Goal: Task Accomplishment & Management: Complete application form

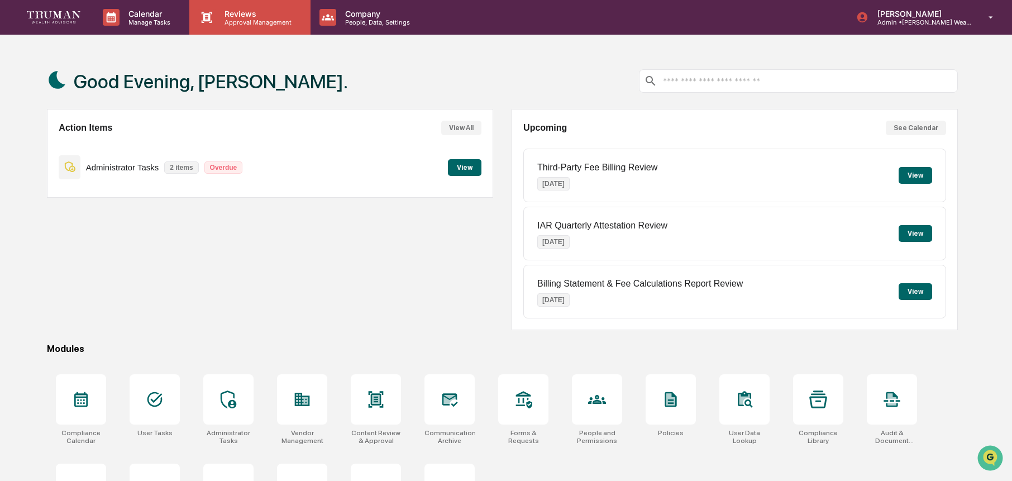
click at [236, 25] on p "Approval Management" at bounding box center [257, 22] width 82 height 8
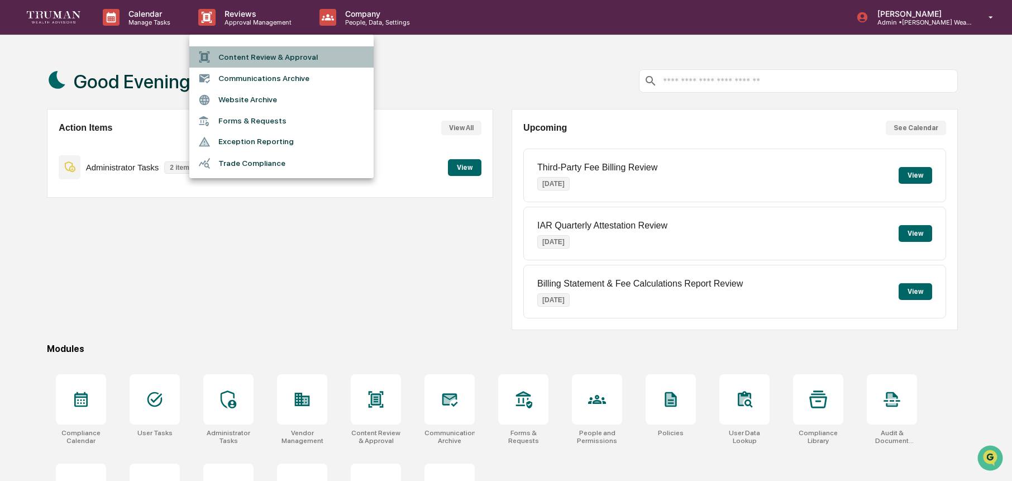
click at [285, 60] on li "Content Review & Approval" at bounding box center [281, 56] width 184 height 21
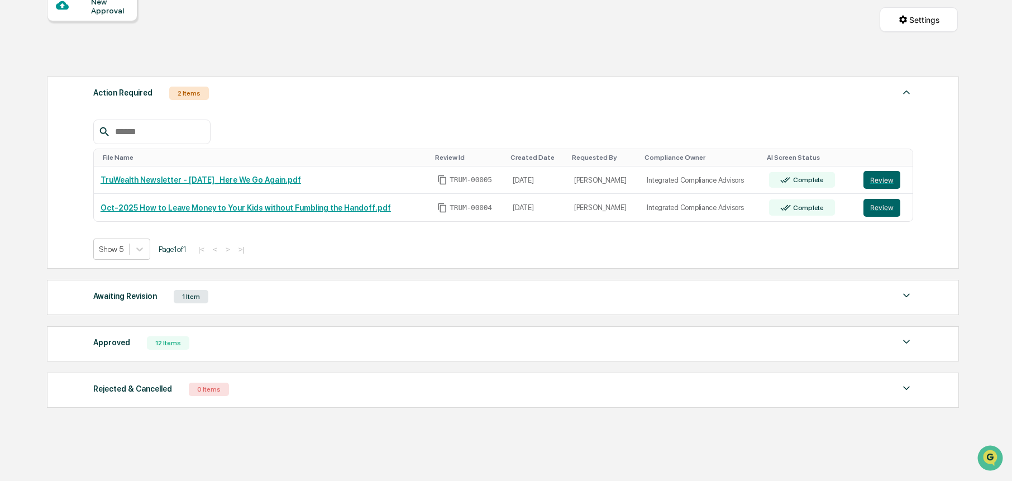
scroll to position [125, 0]
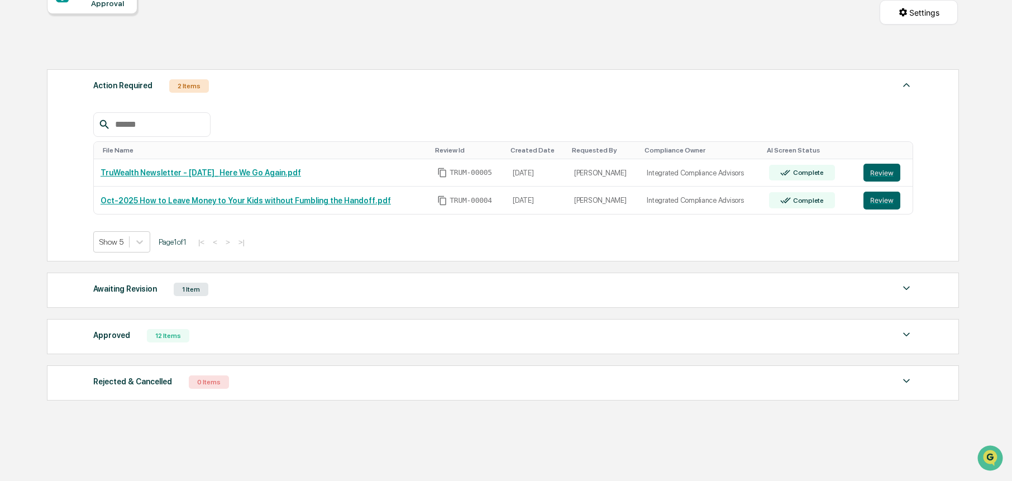
click at [193, 291] on div "1 Item" at bounding box center [191, 289] width 35 height 13
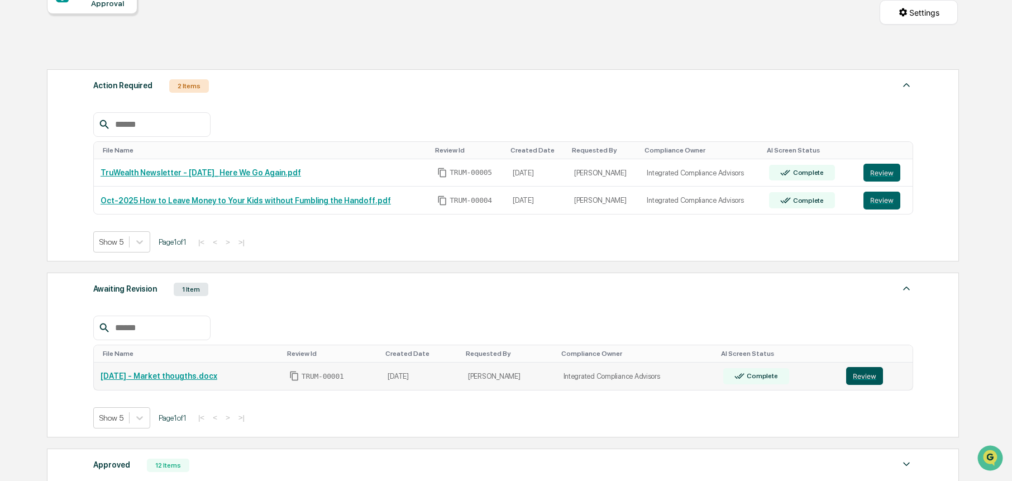
click at [864, 378] on button "Review" at bounding box center [864, 376] width 37 height 18
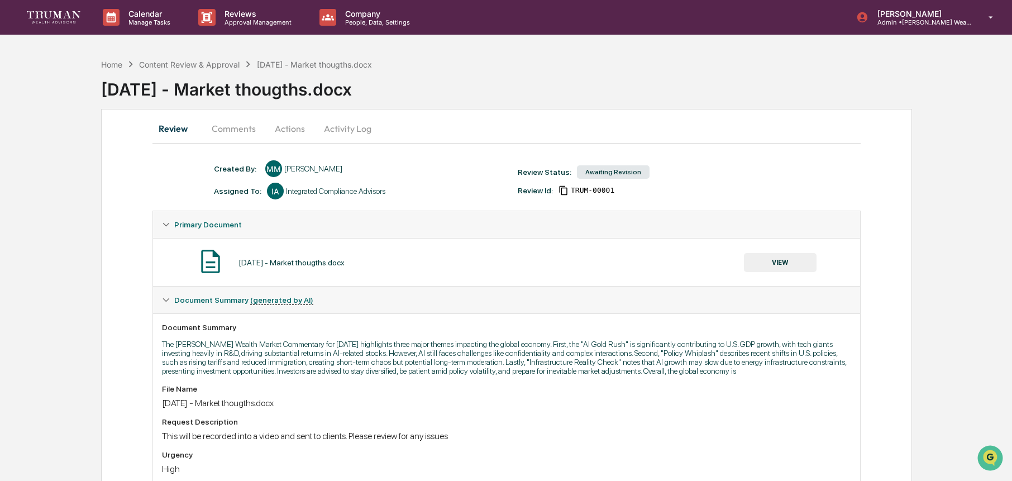
drag, startPoint x: 242, startPoint y: 122, endPoint x: 310, endPoint y: 158, distance: 76.4
click at [243, 123] on button "Comments" at bounding box center [234, 128] width 62 height 27
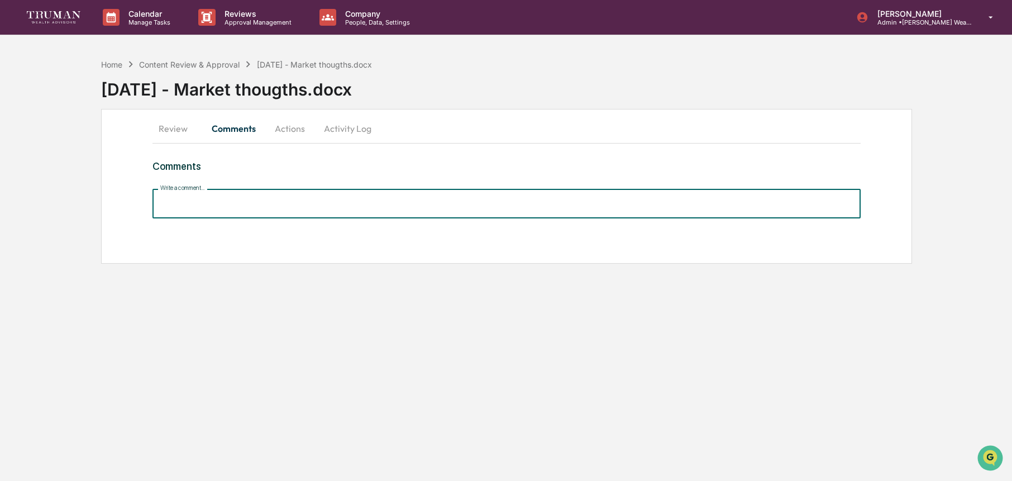
click at [247, 203] on input "Write a comment..." at bounding box center [506, 204] width 708 height 30
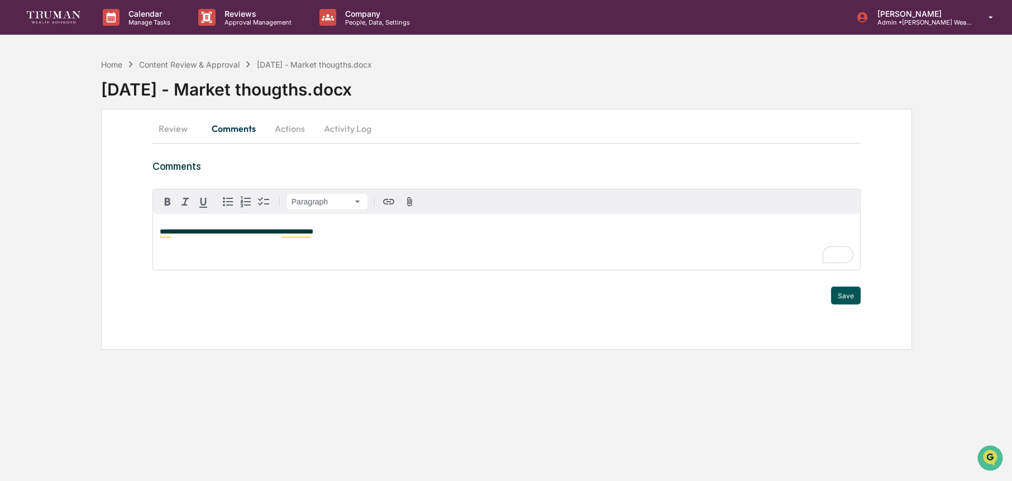
click at [849, 298] on button "Save" at bounding box center [846, 295] width 30 height 18
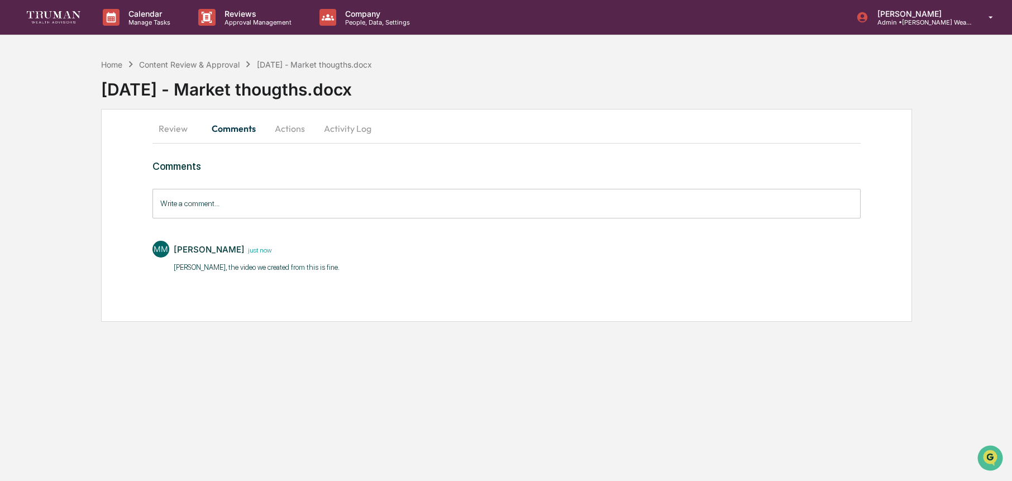
click at [288, 128] on button "Actions" at bounding box center [290, 128] width 50 height 27
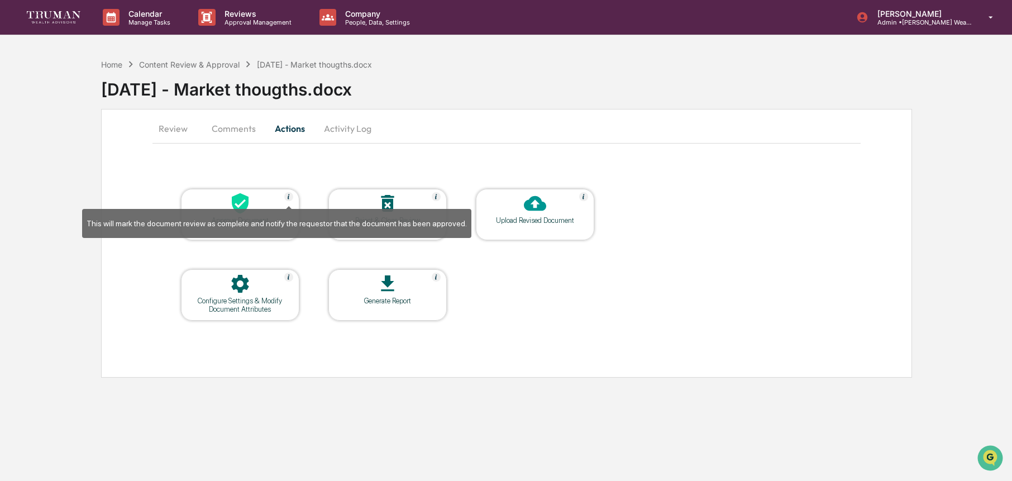
click at [262, 205] on div "This will mark the document review as complete and notify the requestor that th…" at bounding box center [276, 219] width 389 height 37
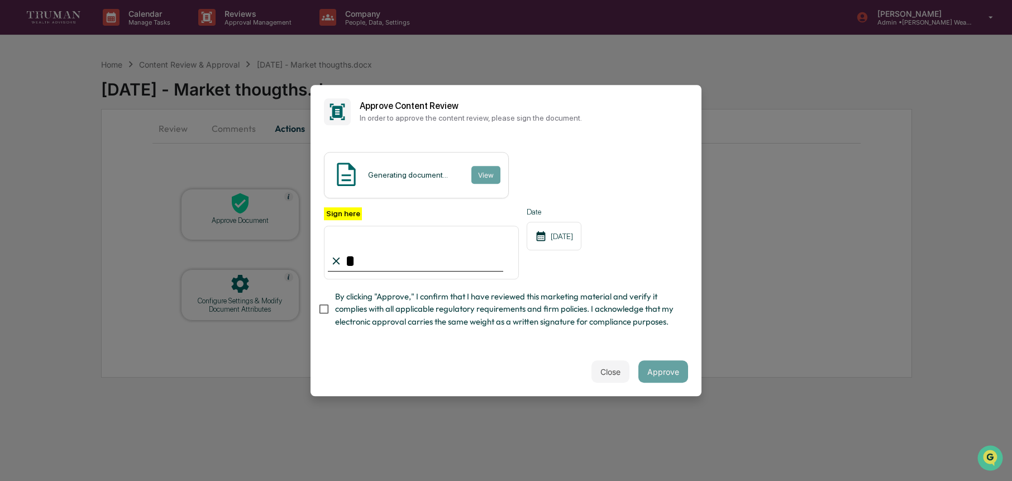
type input "**********"
drag, startPoint x: 434, startPoint y: 266, endPoint x: 470, endPoint y: 253, distance: 38.0
click at [435, 265] on input "**********" at bounding box center [421, 253] width 195 height 54
drag, startPoint x: 489, startPoint y: 164, endPoint x: 491, endPoint y: 173, distance: 9.8
click at [490, 165] on div "Generating document... View" at bounding box center [416, 175] width 185 height 46
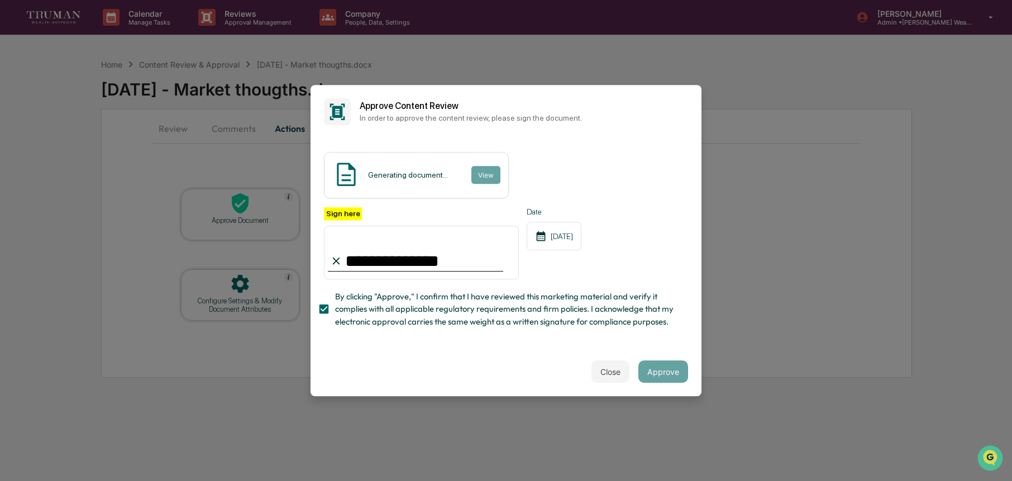
click at [617, 374] on button "Close" at bounding box center [610, 371] width 38 height 22
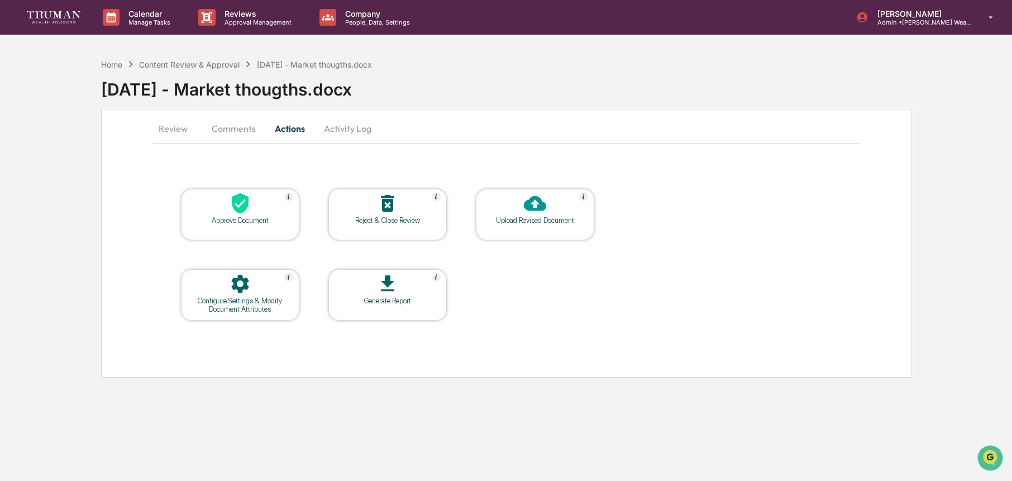
click at [231, 213] on icon at bounding box center [240, 203] width 22 height 22
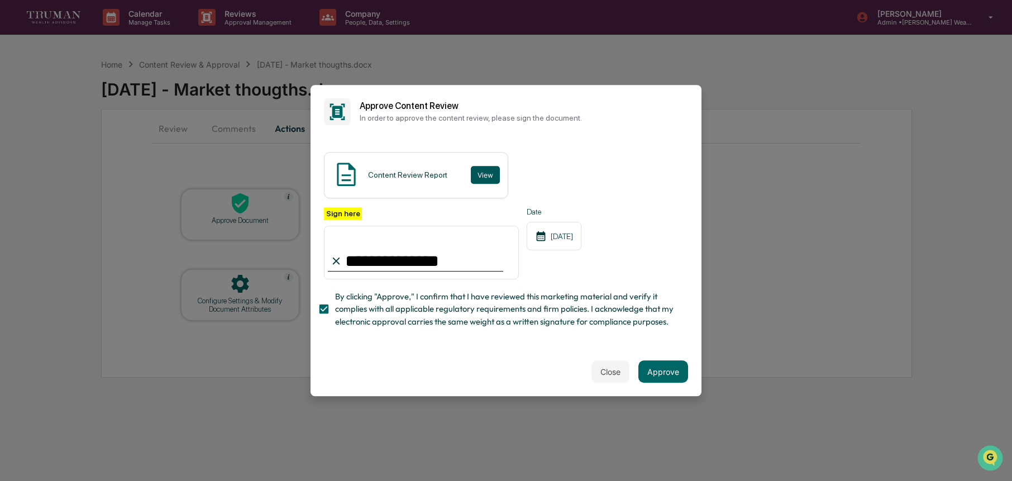
click at [478, 170] on button "View" at bounding box center [485, 175] width 29 height 18
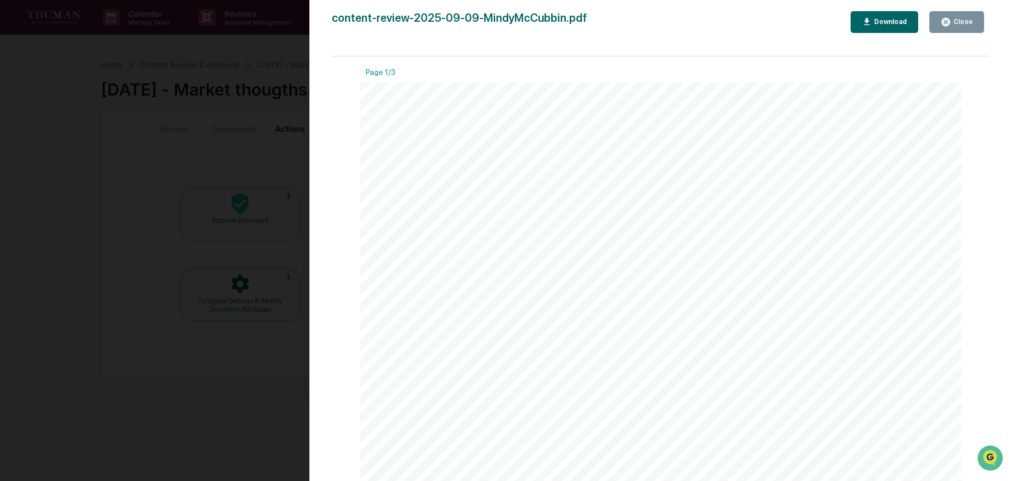
click at [970, 20] on div "Close" at bounding box center [962, 22] width 22 height 8
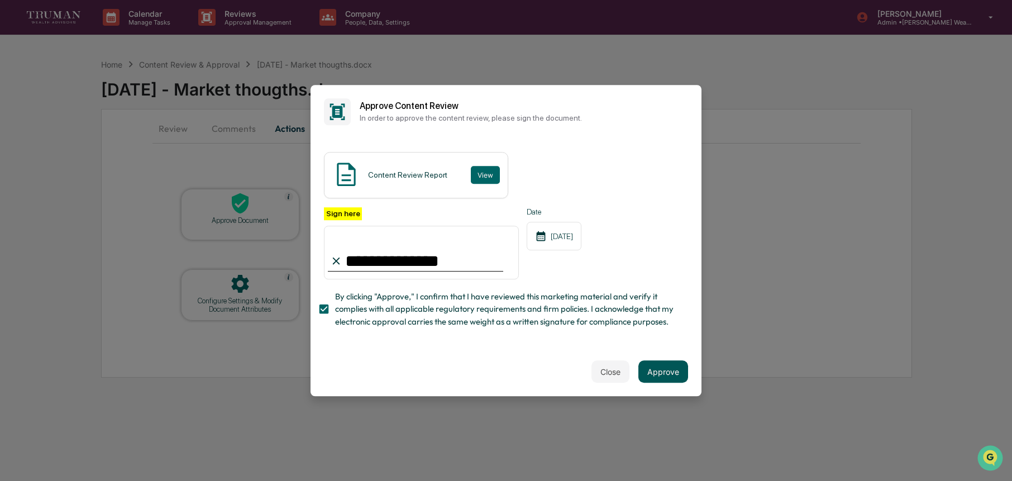
click at [663, 366] on button "Approve" at bounding box center [663, 371] width 50 height 22
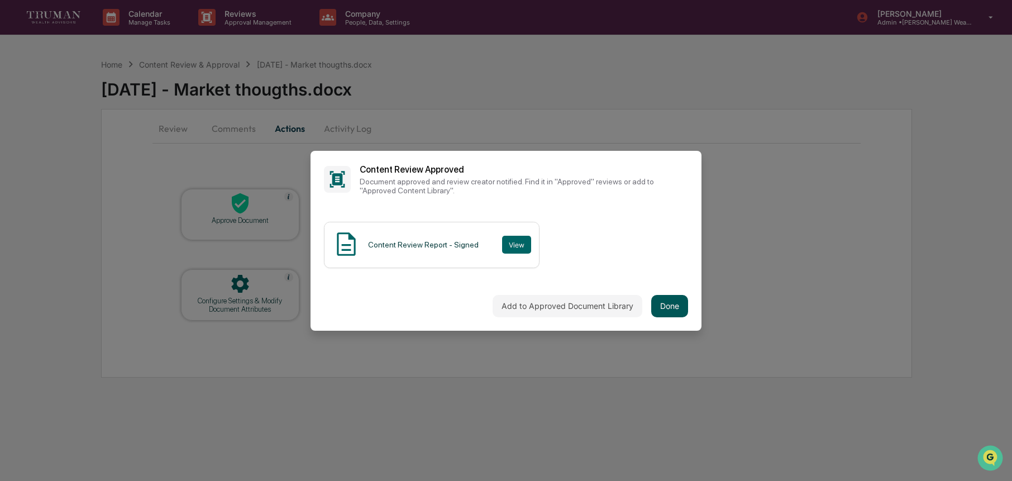
click at [673, 306] on button "Done" at bounding box center [669, 306] width 37 height 22
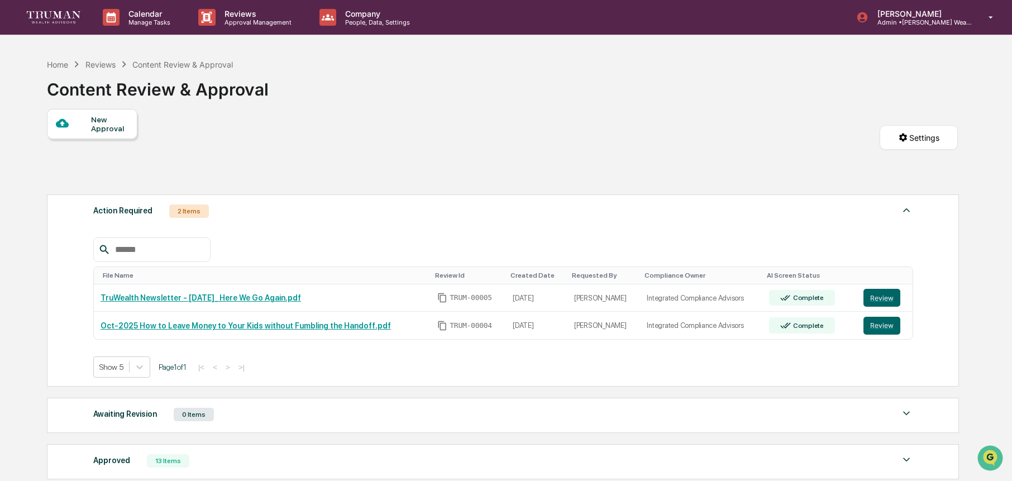
click at [94, 130] on div "New Approval" at bounding box center [109, 124] width 37 height 18
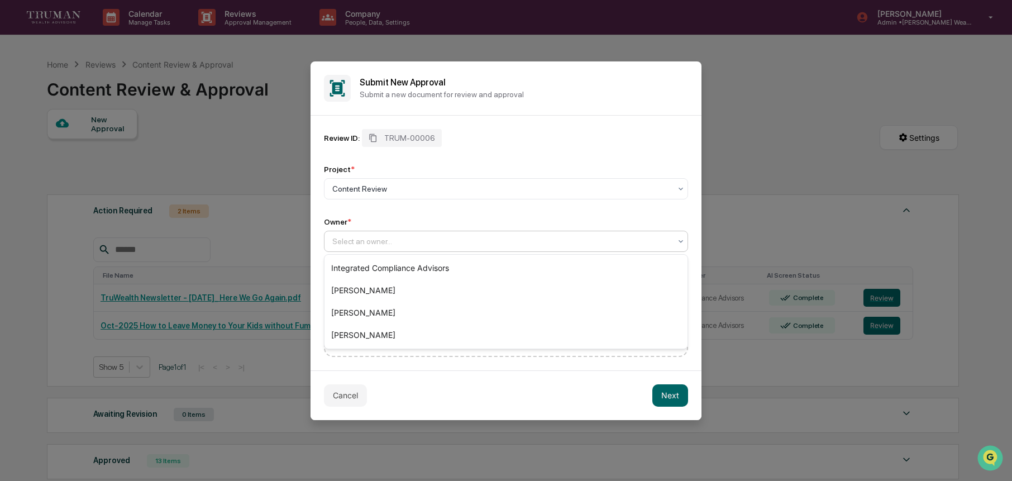
click at [362, 240] on div at bounding box center [501, 241] width 338 height 11
click at [391, 270] on div "Integrated Compliance Advisors" at bounding box center [505, 268] width 363 height 22
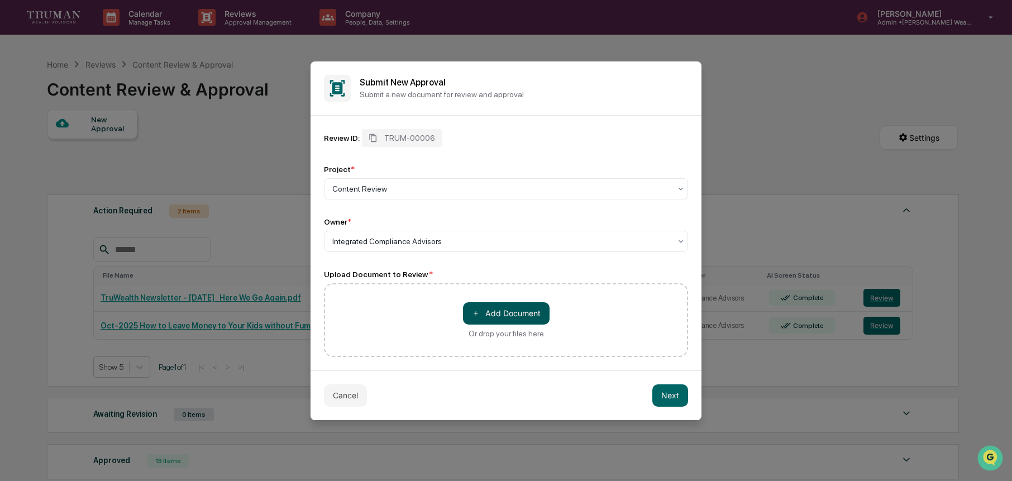
click at [505, 314] on button "＋ Add Document" at bounding box center [506, 313] width 87 height 22
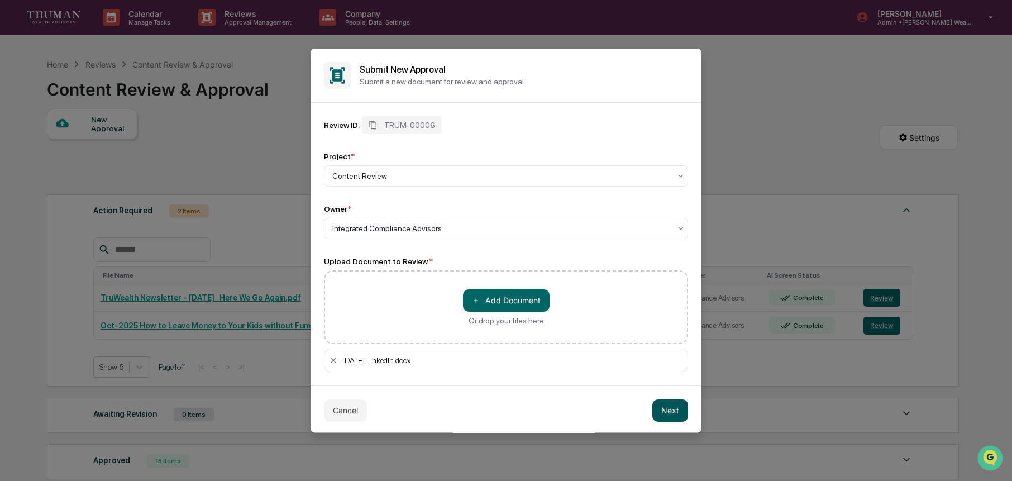
click at [666, 409] on button "Next" at bounding box center [670, 410] width 36 height 22
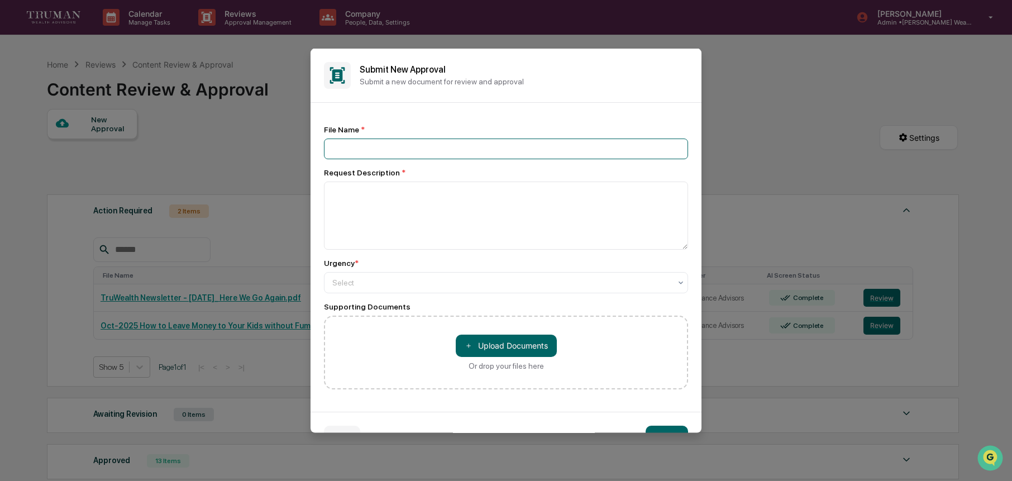
click at [361, 151] on input at bounding box center [506, 148] width 364 height 21
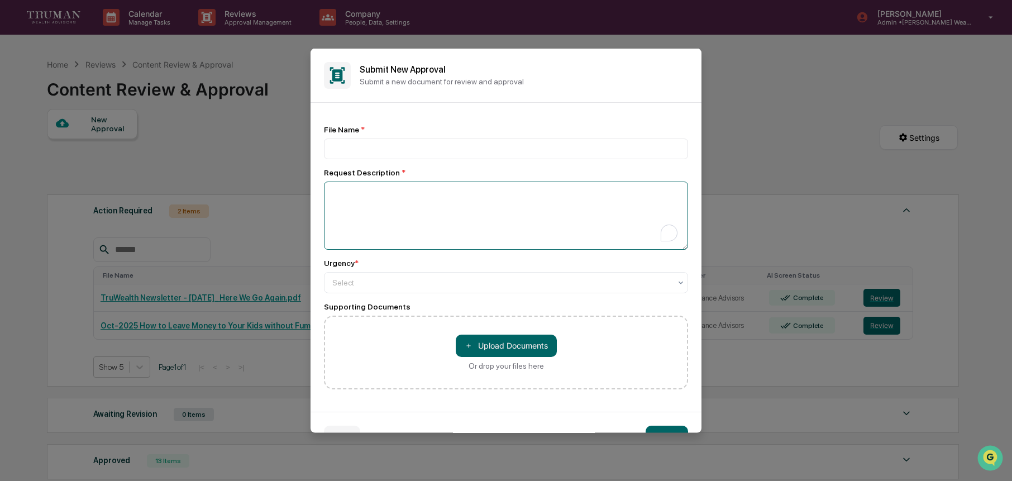
drag, startPoint x: 346, startPoint y: 215, endPoint x: 354, endPoint y: 203, distance: 14.1
click at [346, 214] on textarea "To enrich screen reader interactions, please activate Accessibility in Grammarl…" at bounding box center [506, 215] width 364 height 68
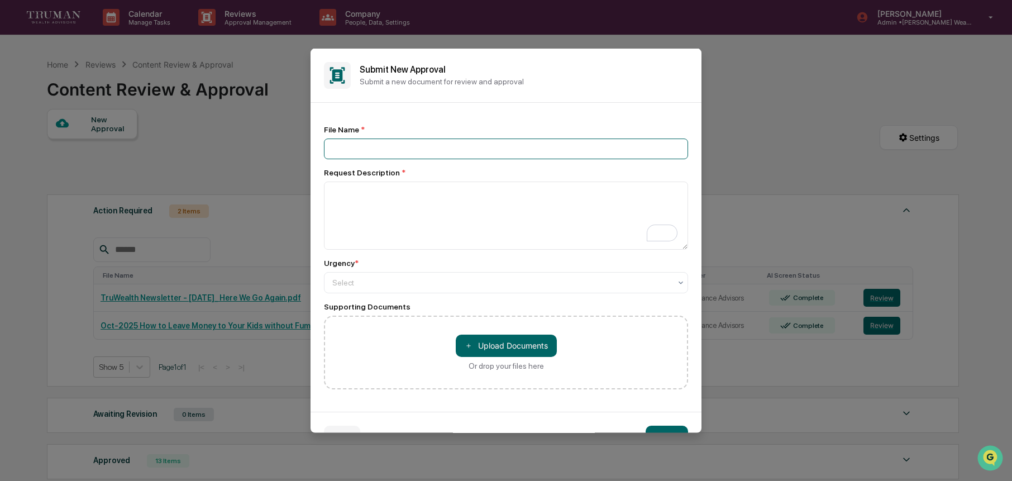
click at [351, 154] on input at bounding box center [506, 148] width 364 height 21
drag, startPoint x: 505, startPoint y: 352, endPoint x: 507, endPoint y: 345, distance: 7.6
click at [505, 350] on button "＋ Upload Documents" at bounding box center [506, 345] width 101 height 22
click at [362, 152] on input at bounding box center [506, 148] width 364 height 21
type input "**********"
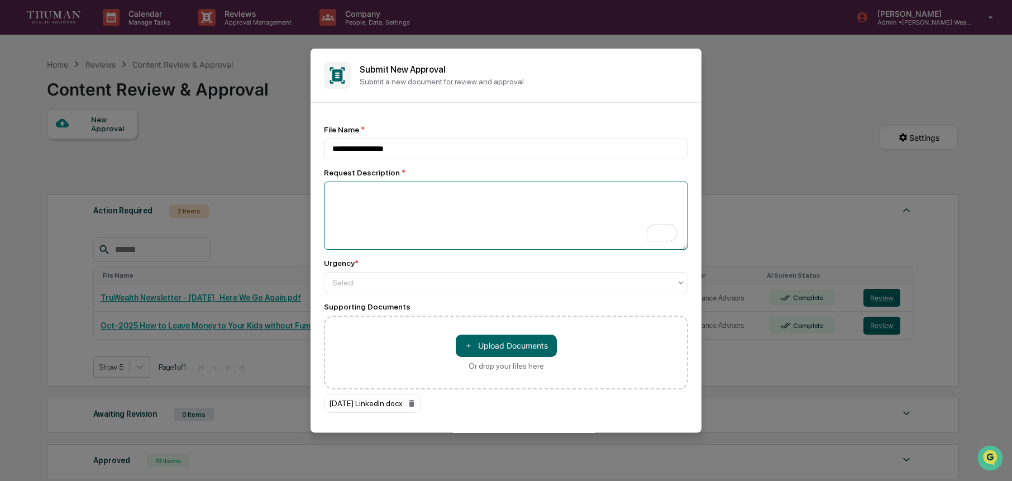
click at [402, 199] on textarea "To enrich screen reader interactions, please activate Accessibility in Grammarl…" at bounding box center [506, 215] width 364 height 68
type textarea "**********"
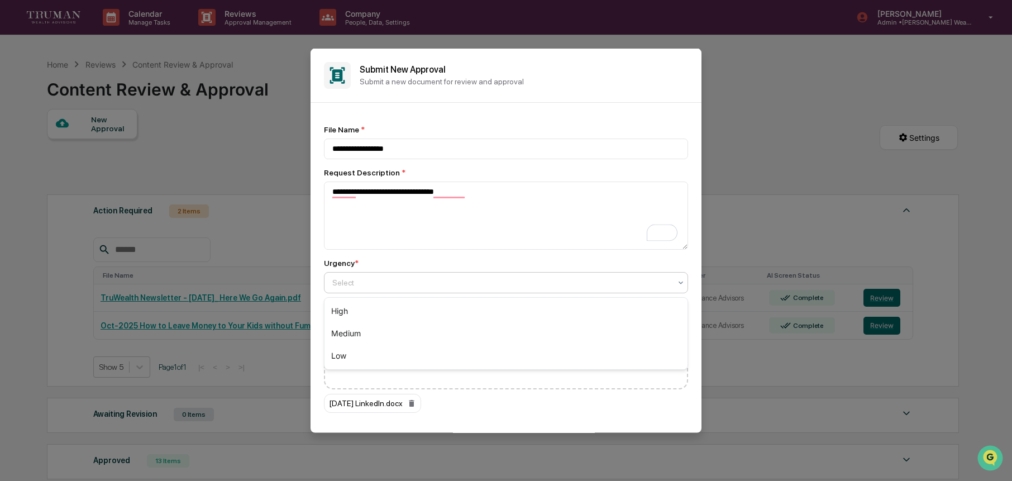
click at [529, 288] on div at bounding box center [501, 281] width 338 height 11
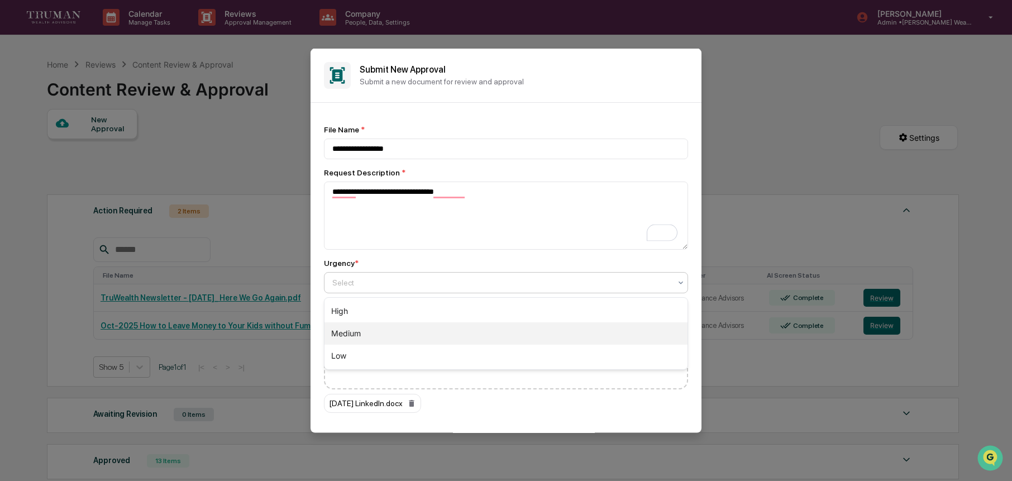
drag, startPoint x: 439, startPoint y: 332, endPoint x: 553, endPoint y: 328, distance: 113.4
click at [439, 332] on div "Medium" at bounding box center [505, 333] width 363 height 22
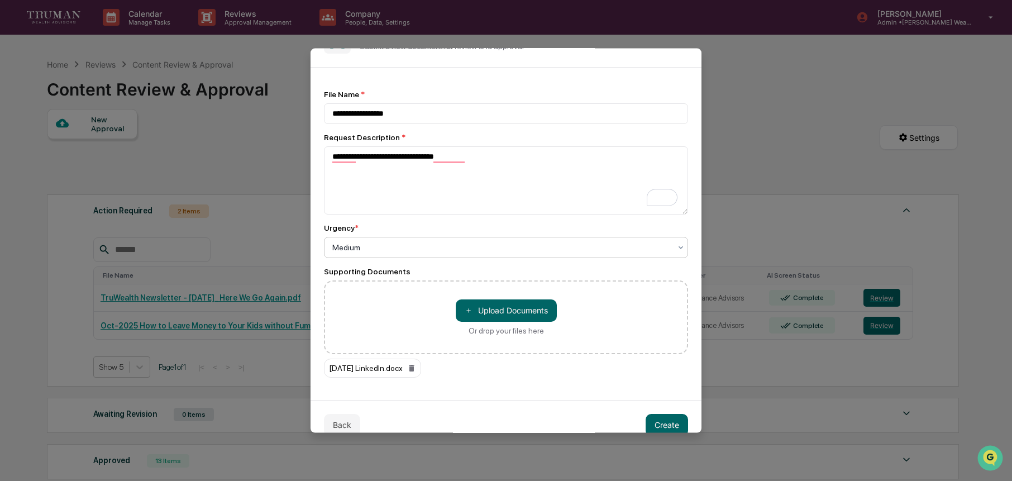
scroll to position [55, 0]
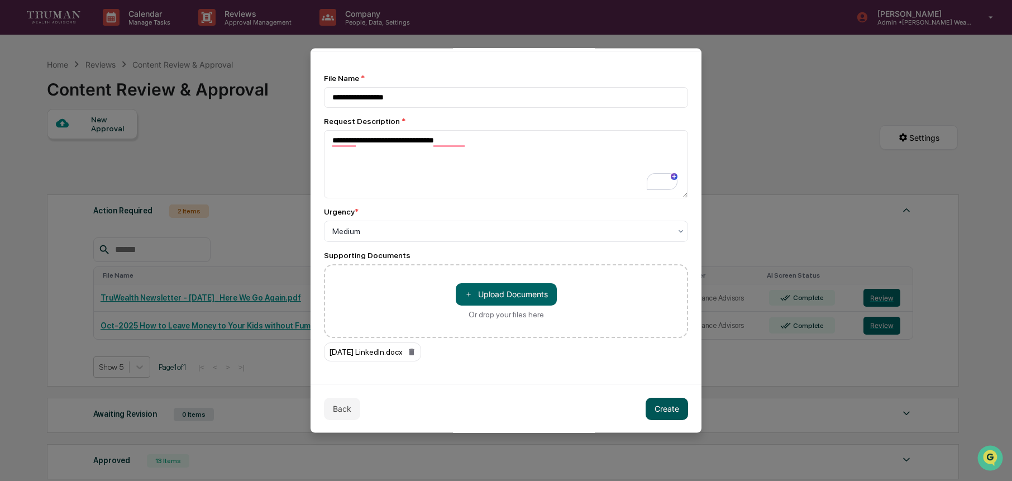
click at [676, 415] on button "Create" at bounding box center [666, 408] width 42 height 22
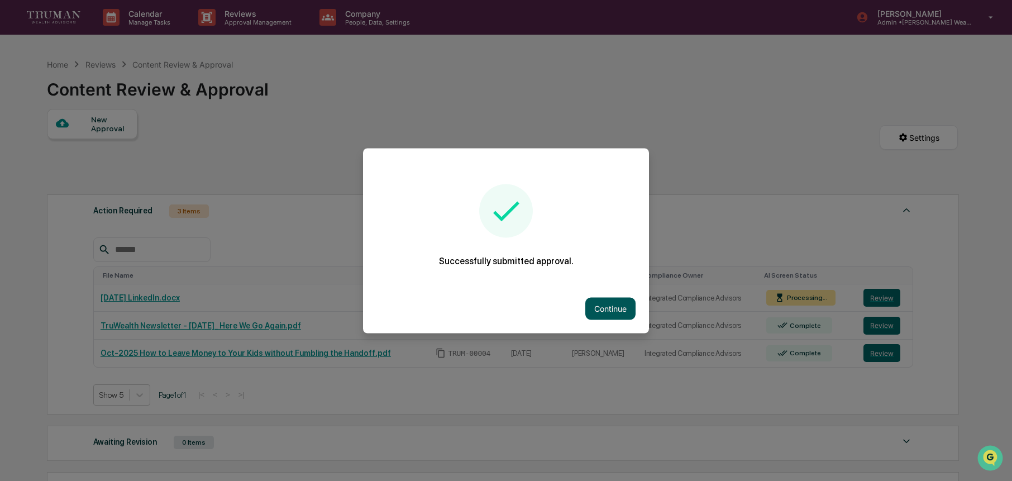
click at [602, 303] on button "Continue" at bounding box center [610, 308] width 50 height 22
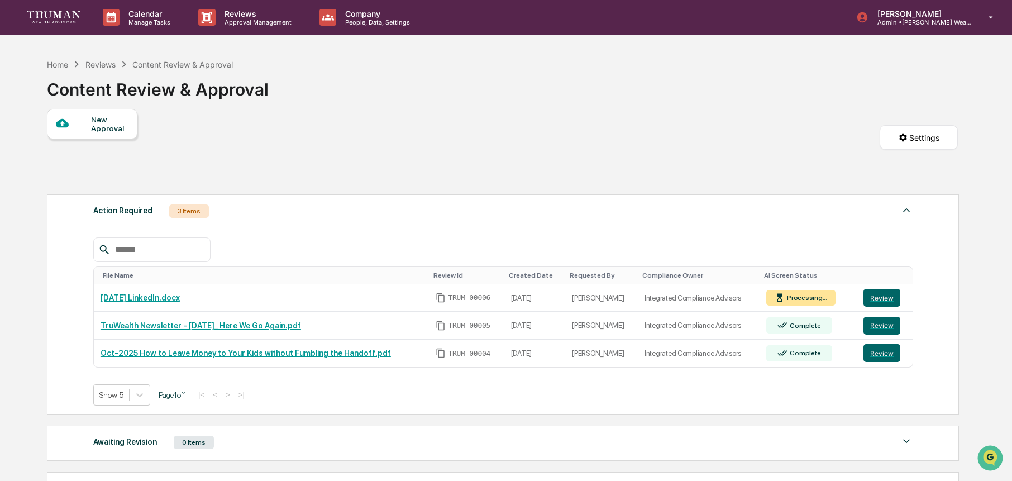
click at [87, 125] on div at bounding box center [73, 124] width 35 height 14
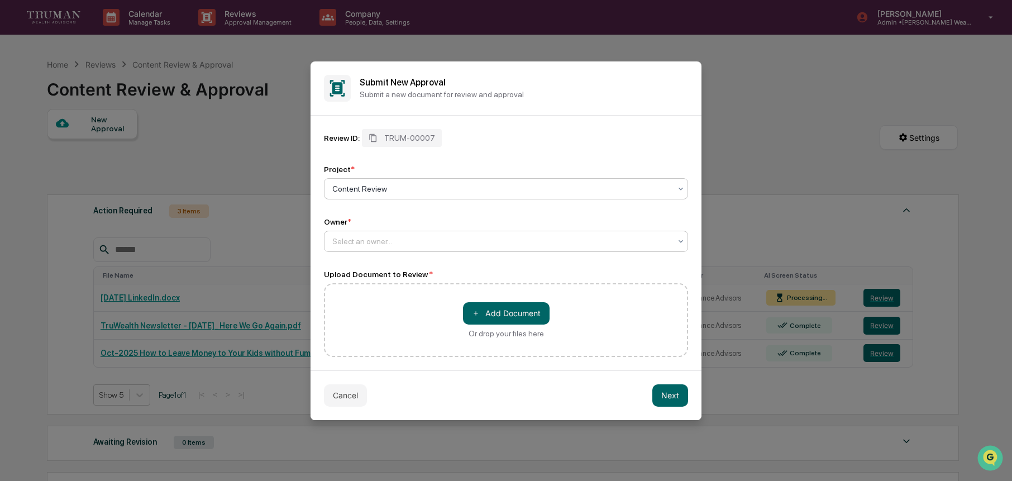
click at [432, 245] on div at bounding box center [501, 241] width 338 height 11
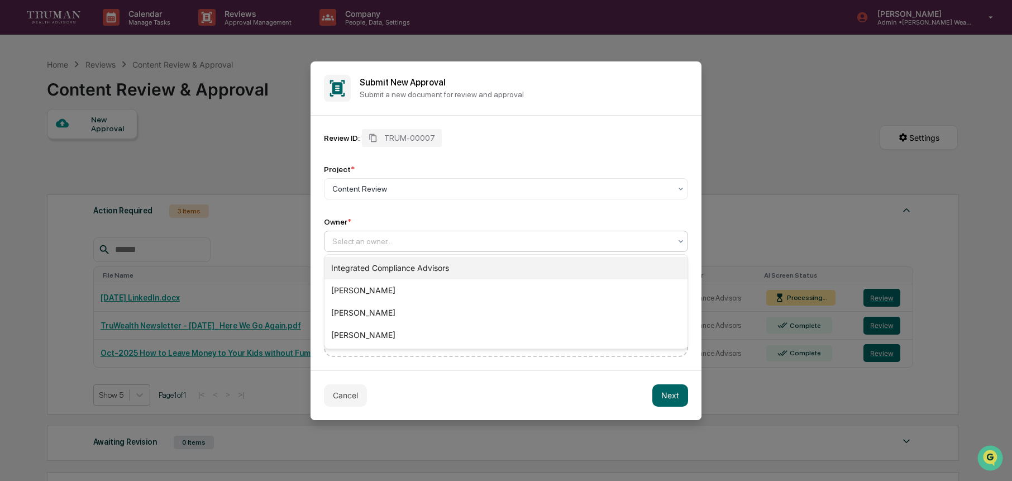
click at [439, 271] on div "Integrated Compliance Advisors" at bounding box center [505, 268] width 363 height 22
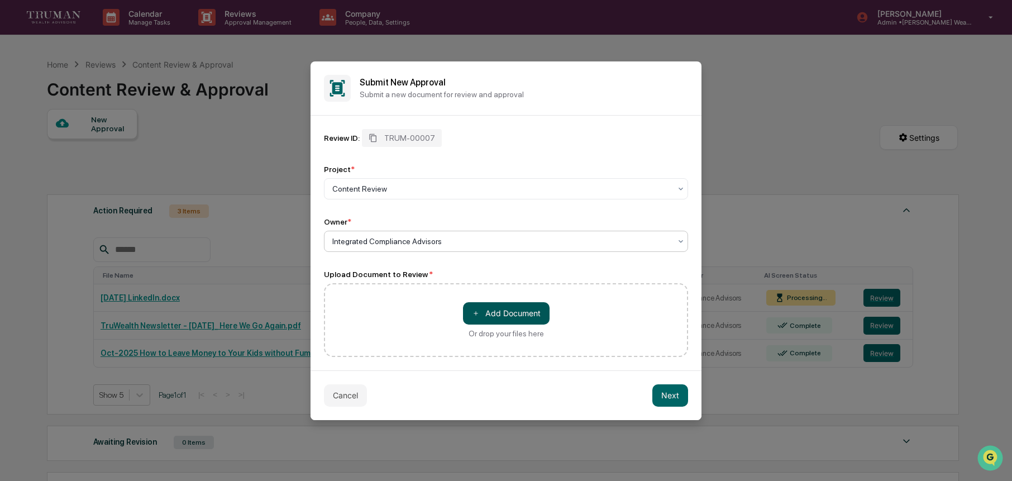
click at [502, 312] on button "＋ Add Document" at bounding box center [506, 313] width 87 height 22
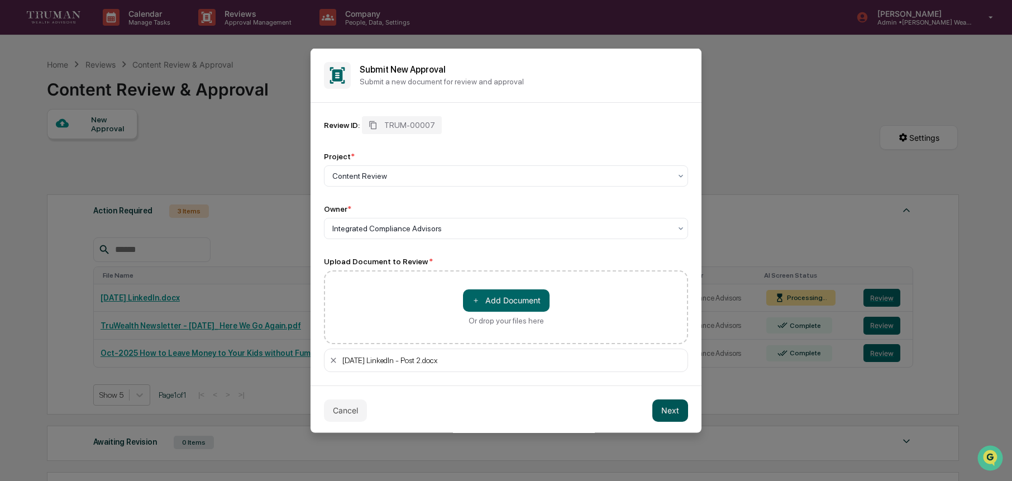
click at [675, 412] on button "Next" at bounding box center [670, 410] width 36 height 22
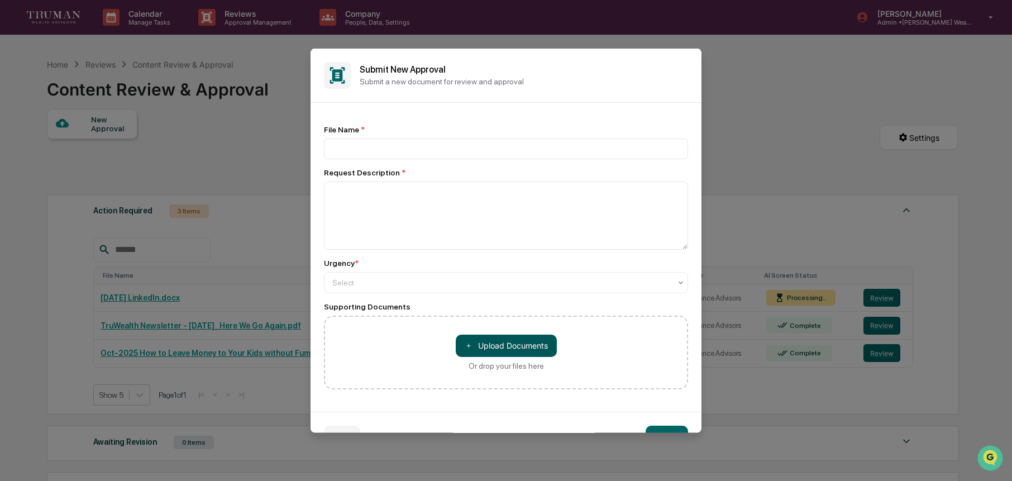
click at [510, 348] on button "＋ Upload Documents" at bounding box center [506, 345] width 101 height 22
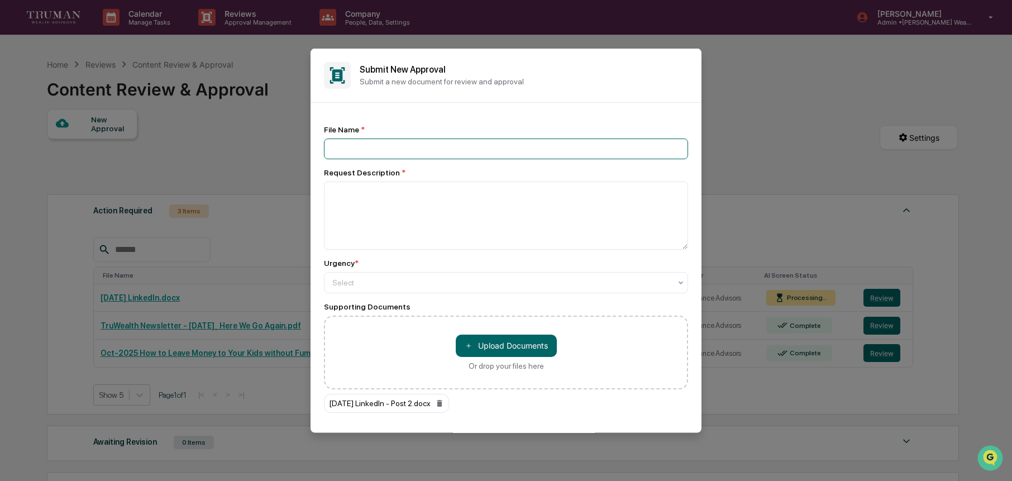
click at [398, 151] on input at bounding box center [506, 148] width 364 height 21
click at [424, 156] on input "*********" at bounding box center [506, 148] width 364 height 21
type input "**********"
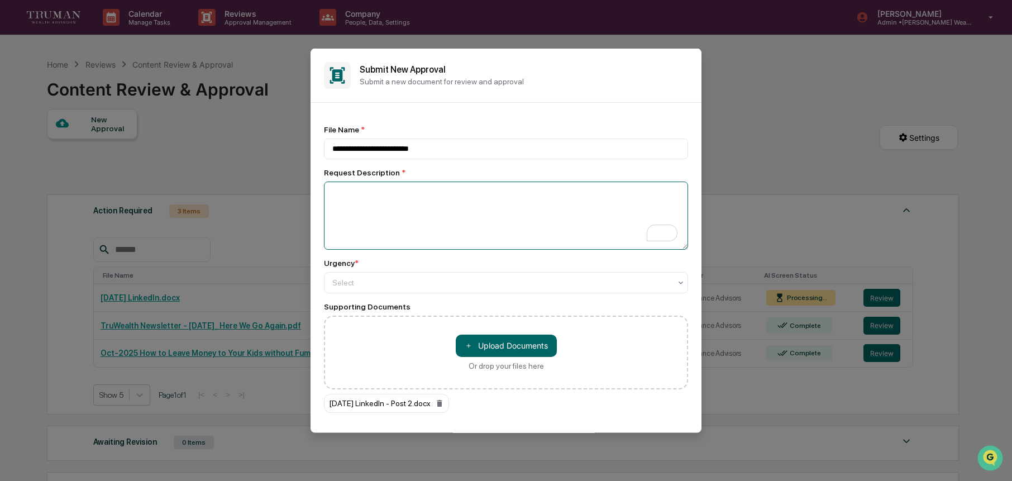
click at [428, 199] on textarea "To enrich screen reader interactions, please activate Accessibility in Grammarl…" at bounding box center [506, 215] width 364 height 68
type textarea "**********"
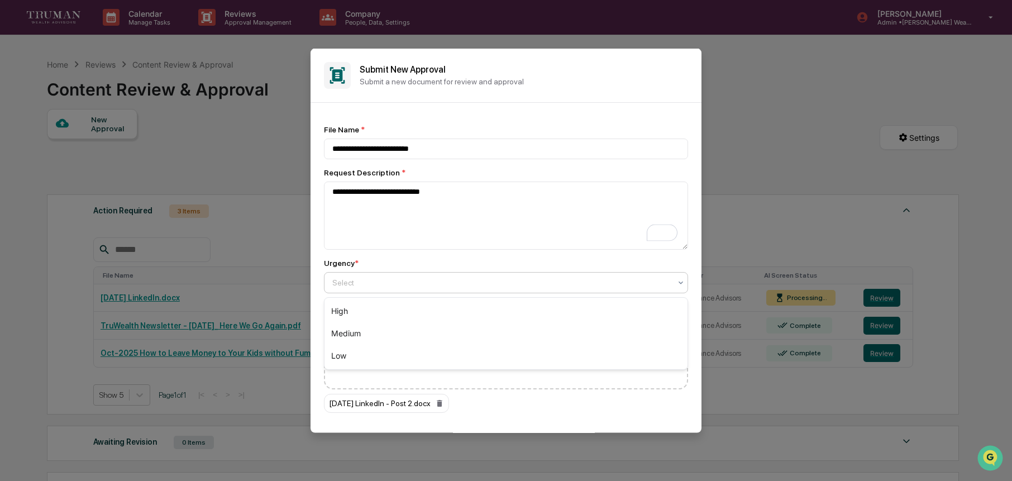
click at [428, 280] on div at bounding box center [501, 281] width 338 height 11
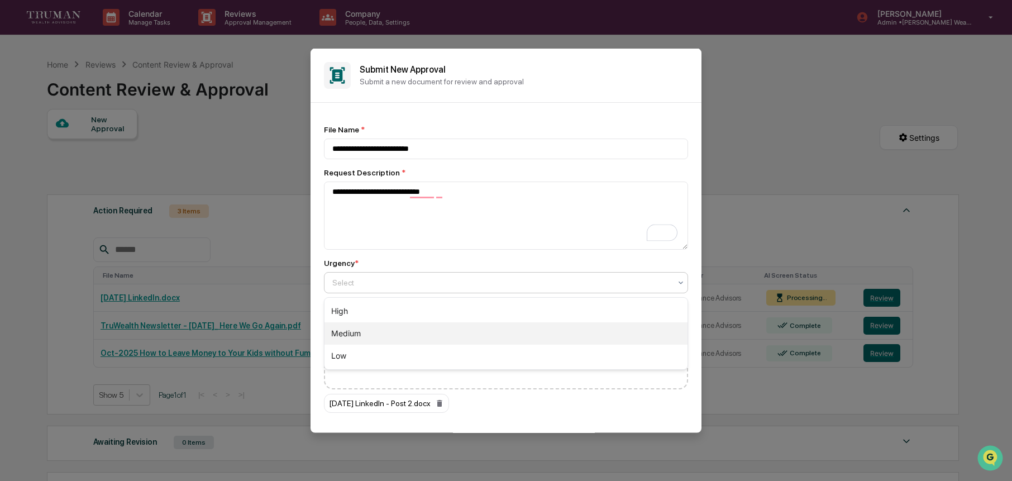
drag, startPoint x: 403, startPoint y: 332, endPoint x: 530, endPoint y: 307, distance: 130.2
click at [406, 329] on div "Medium" at bounding box center [505, 333] width 363 height 22
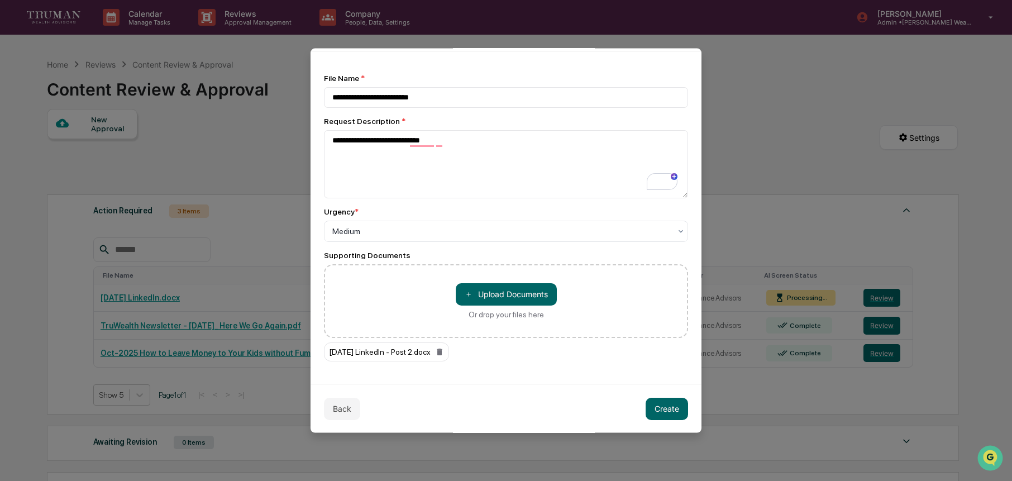
drag, startPoint x: 658, startPoint y: 401, endPoint x: 729, endPoint y: 404, distance: 70.9
click at [659, 401] on button "Create" at bounding box center [666, 408] width 42 height 22
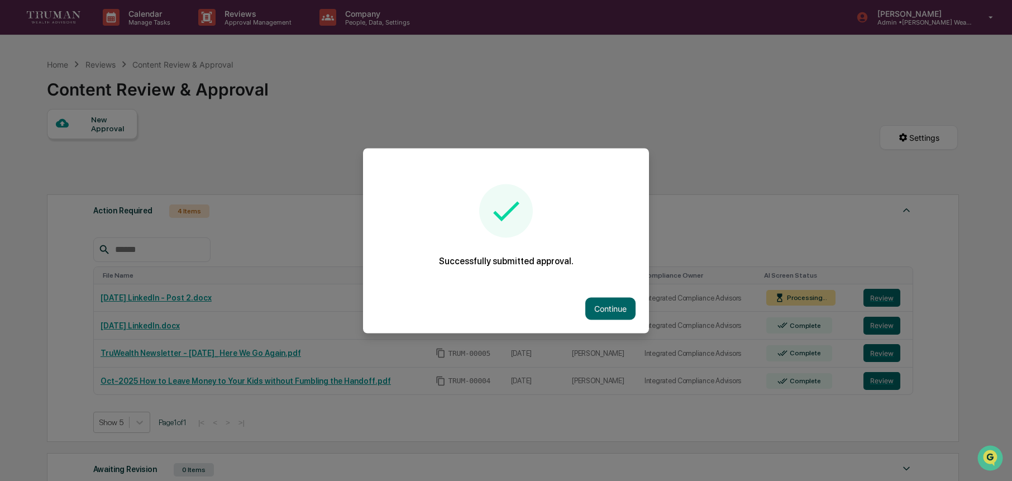
click at [880, 327] on div at bounding box center [506, 240] width 1012 height 481
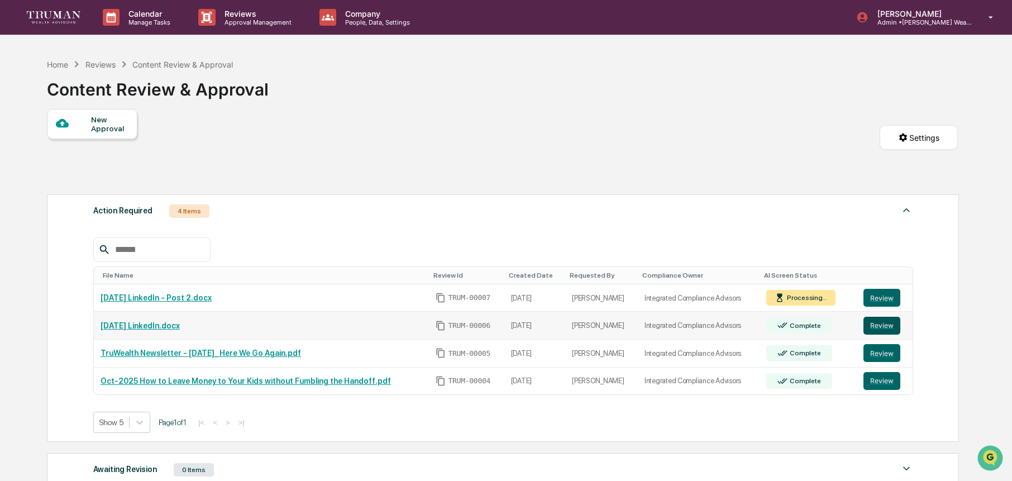
click at [882, 328] on button "Review" at bounding box center [881, 326] width 37 height 18
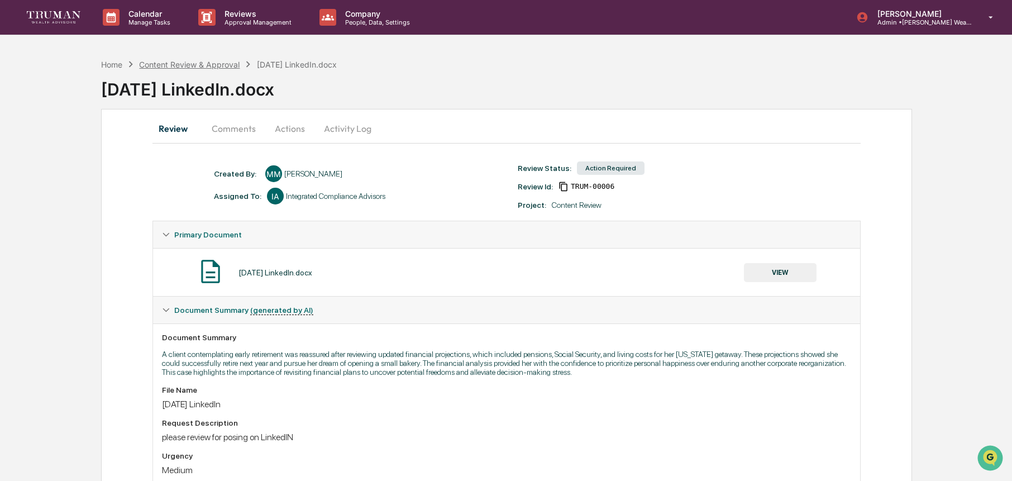
click at [208, 59] on div "Home Content Review & Approval 9-30-2025 LinkedIn.docx" at bounding box center [219, 64] width 236 height 12
click at [207, 64] on div "Content Review & Approval" at bounding box center [189, 64] width 100 height 9
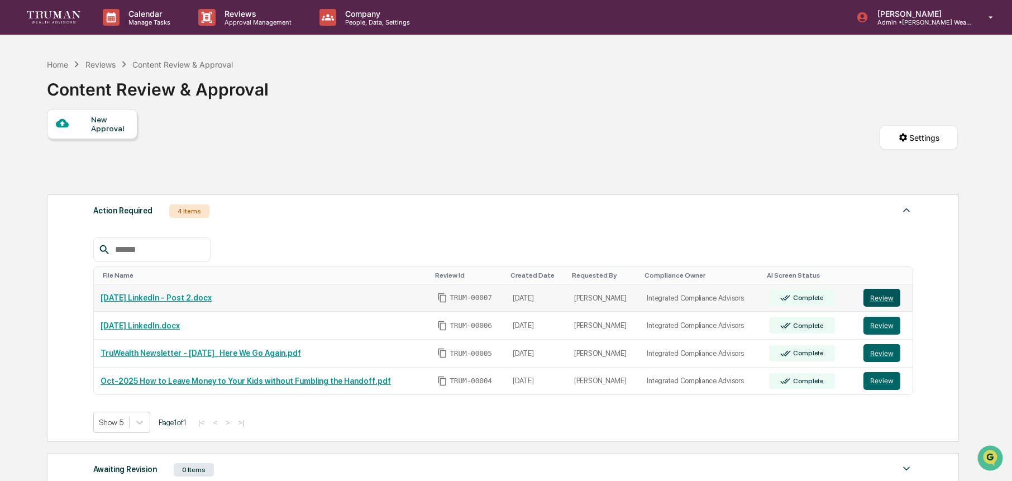
click at [881, 302] on button "Review" at bounding box center [881, 298] width 37 height 18
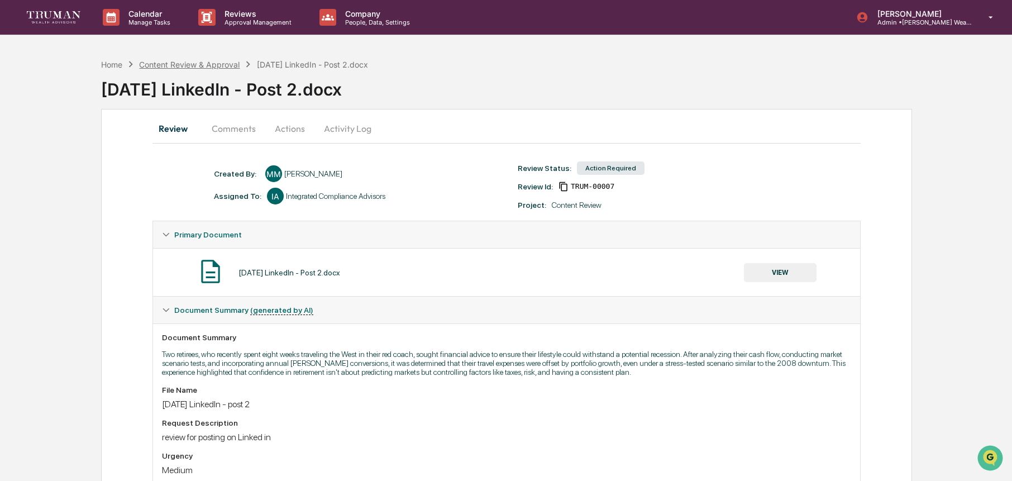
click at [172, 68] on div "Content Review & Approval" at bounding box center [189, 64] width 100 height 9
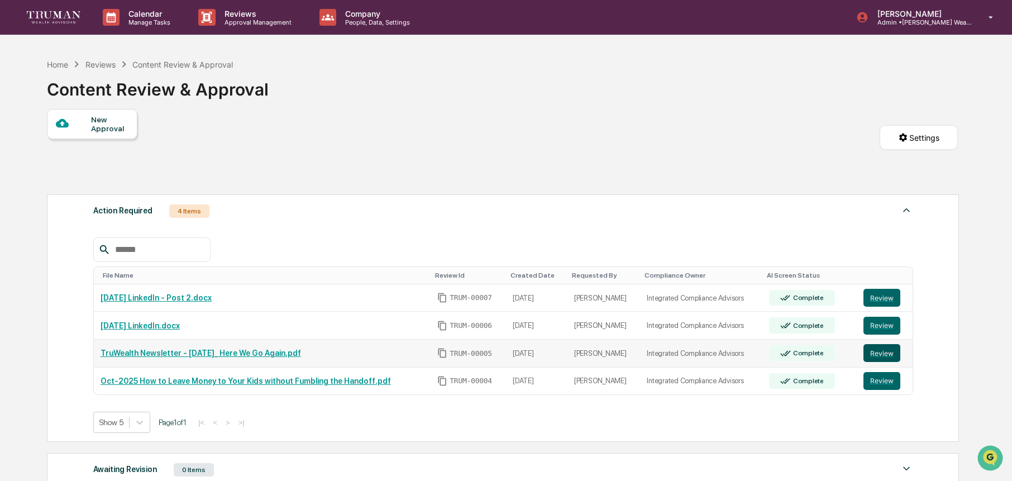
click at [878, 355] on button "Review" at bounding box center [881, 353] width 37 height 18
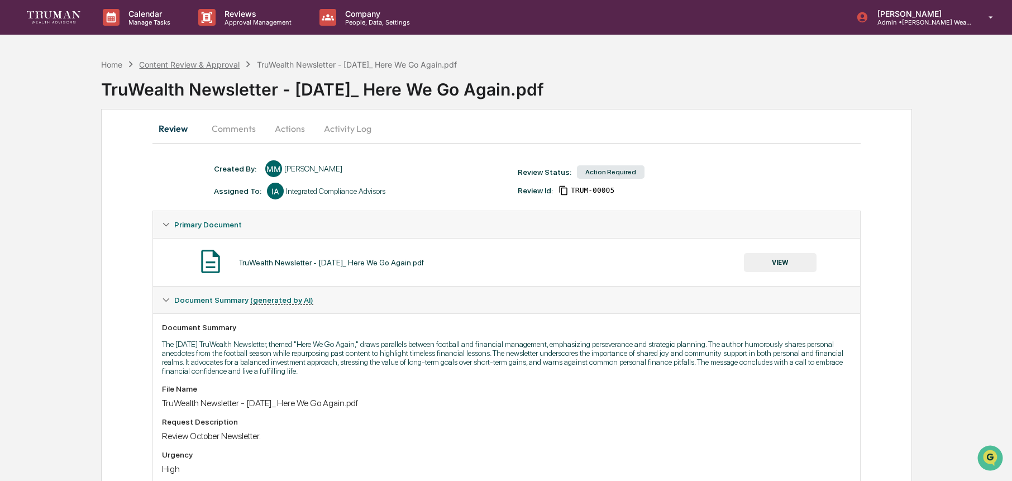
click at [204, 65] on div "Content Review & Approval" at bounding box center [189, 64] width 100 height 9
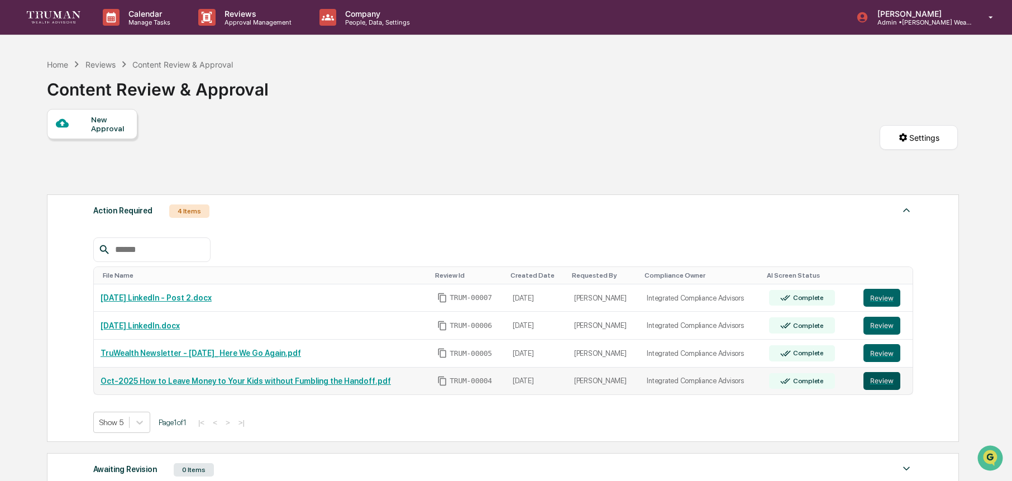
click at [887, 384] on button "Review" at bounding box center [881, 381] width 37 height 18
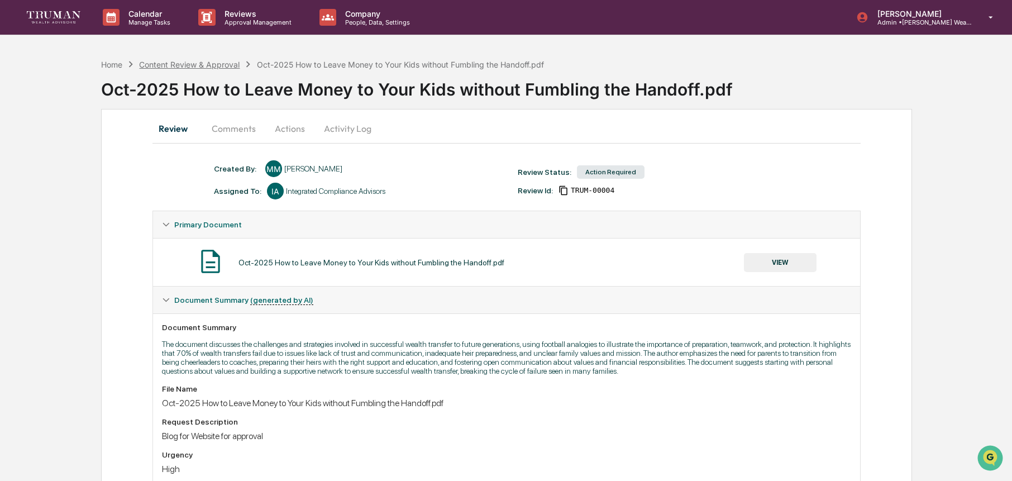
click at [202, 63] on div "Content Review & Approval" at bounding box center [189, 64] width 100 height 9
